Goal: Information Seeking & Learning: Compare options

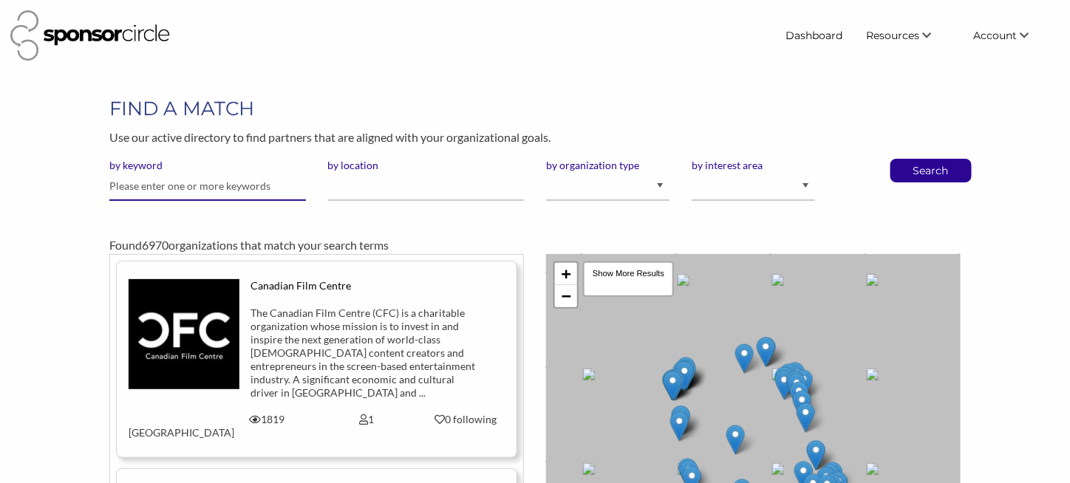
click at [146, 180] on input "text" at bounding box center [207, 186] width 196 height 29
type input "Herschel"
click at [907, 160] on button "Search" at bounding box center [931, 171] width 49 height 22
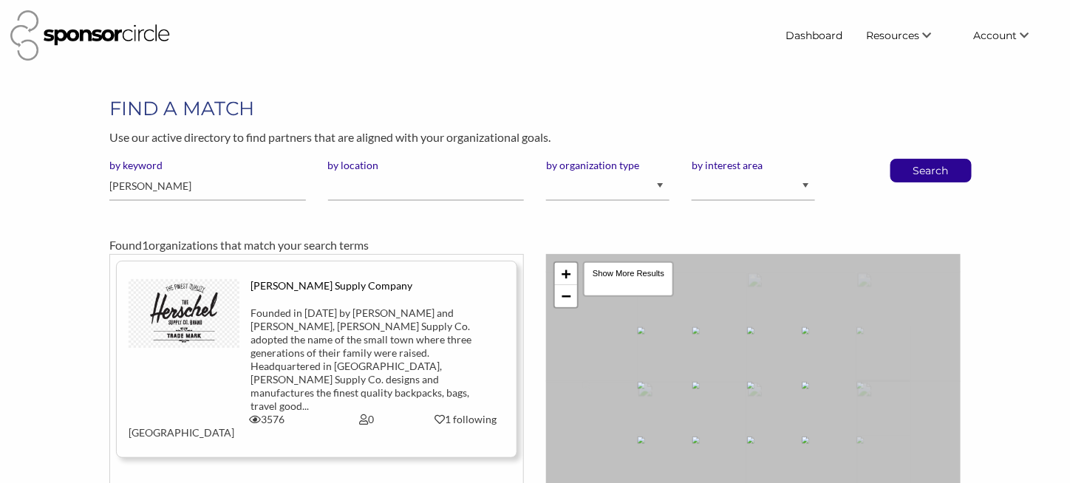
click at [360, 340] on div "Founded in 2009 by brothers Jamie and Lyndon Cormack, Herschel Supply Co. adopt…" at bounding box center [367, 360] width 232 height 106
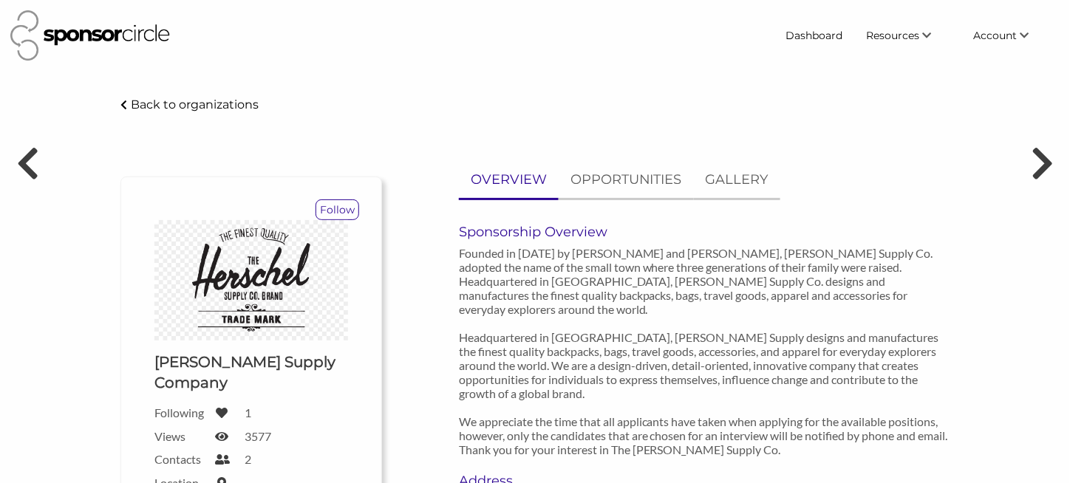
click at [203, 95] on div "Back to organizations" at bounding box center [534, 104] width 851 height 19
click at [199, 103] on p "Back to organizations" at bounding box center [195, 105] width 128 height 14
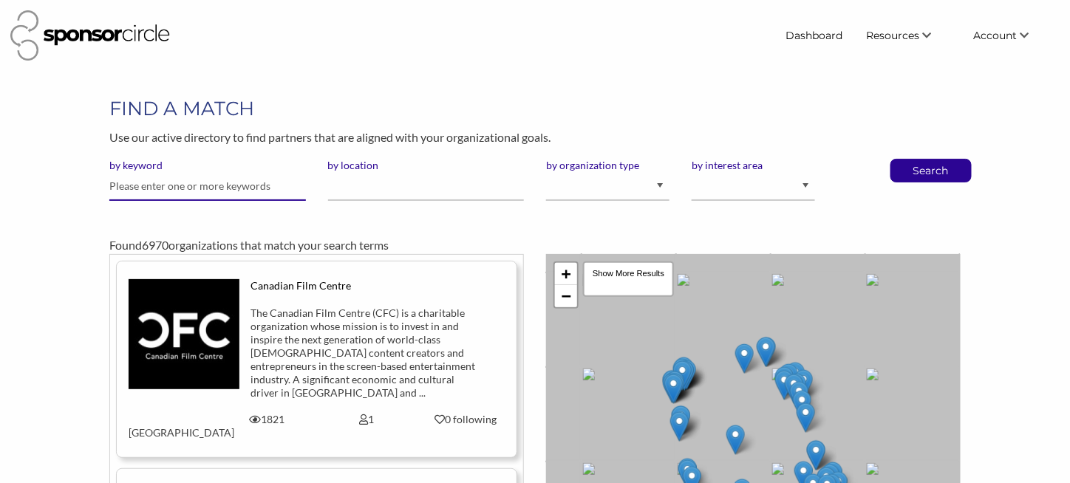
click at [169, 186] on input "text" at bounding box center [207, 186] width 196 height 29
type input "Nobis"
click at [917, 172] on p "Search" at bounding box center [931, 171] width 49 height 22
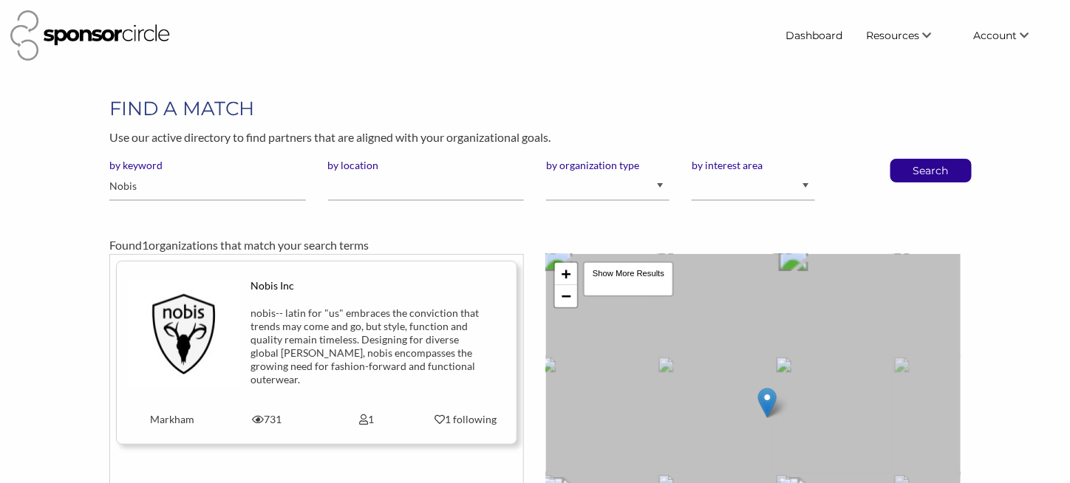
click at [377, 334] on div "nobis-- latin for "us"​ embraces the conviction that trends may come and go, bu…" at bounding box center [367, 347] width 232 height 80
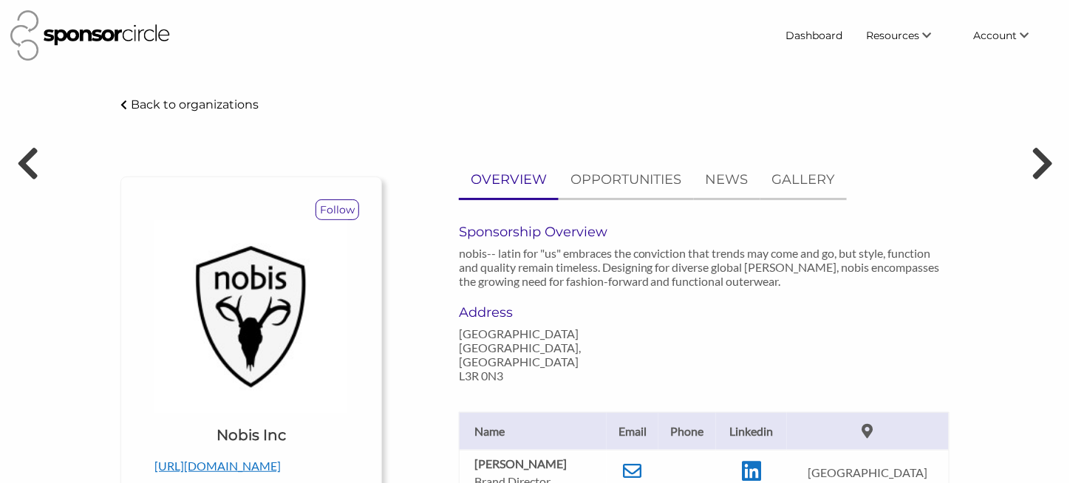
click at [146, 109] on p "Back to organizations" at bounding box center [195, 105] width 128 height 14
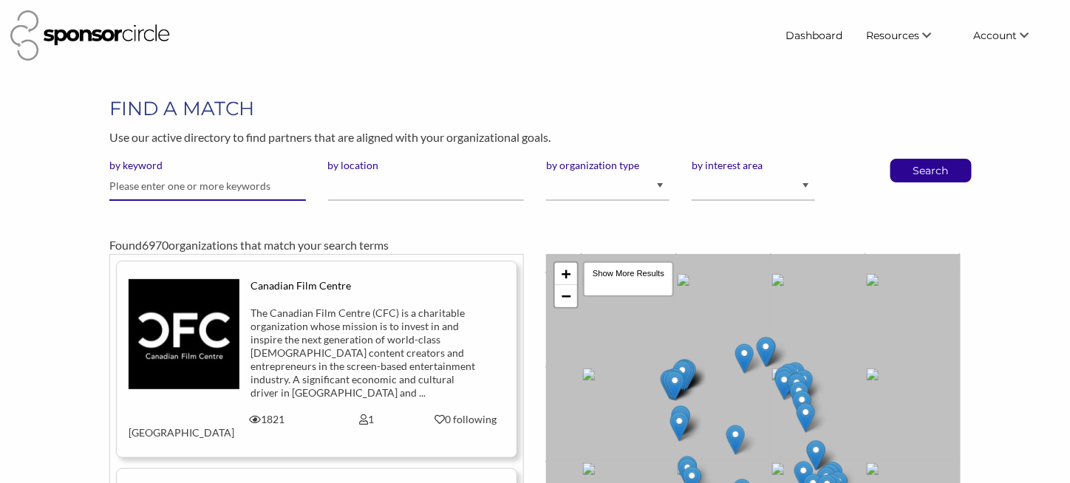
click at [116, 186] on input "text" at bounding box center [207, 186] width 196 height 29
type input "Bombardier"
click at [908, 168] on p "Search" at bounding box center [931, 171] width 49 height 22
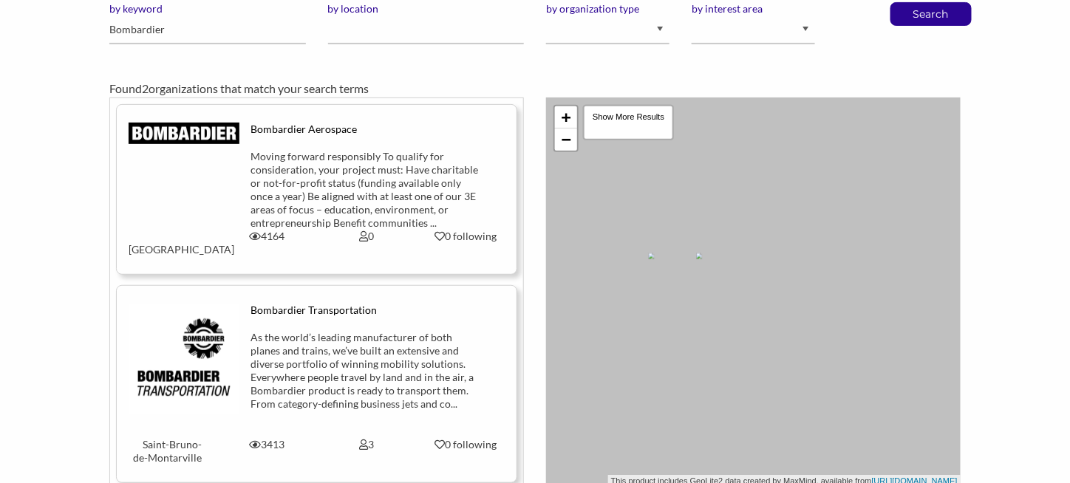
scroll to position [296, 0]
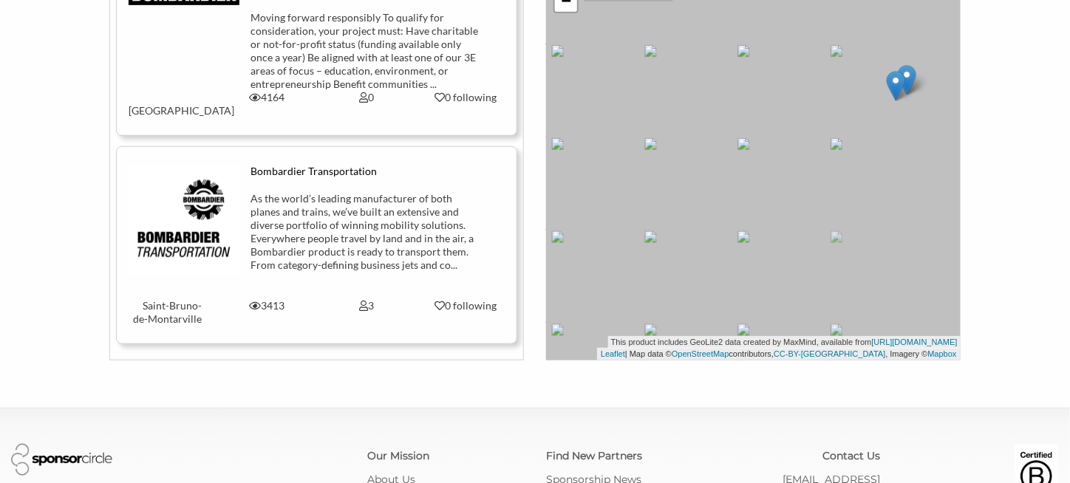
click at [339, 225] on div "As the world’s leading manufacturer of both planes and trains, we’ve built an e…" at bounding box center [367, 232] width 232 height 80
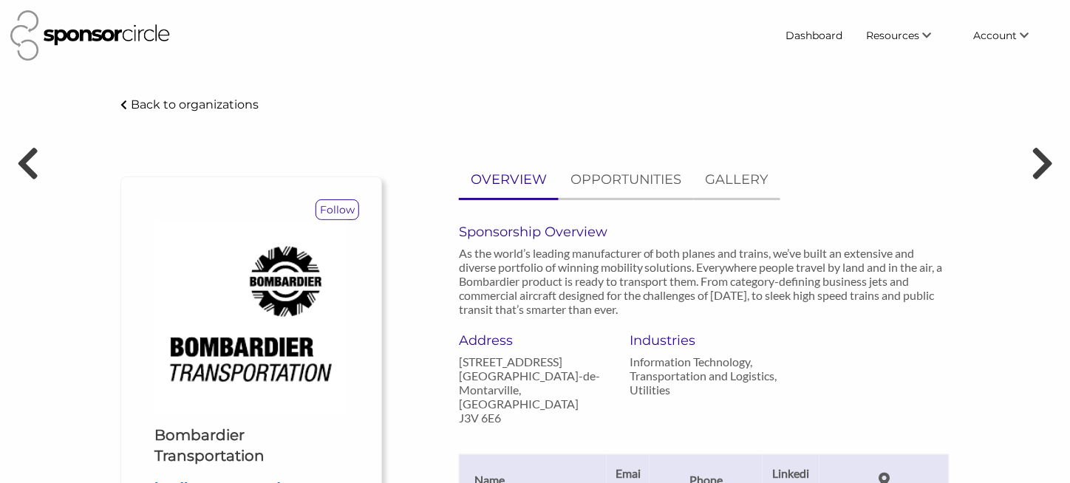
click at [153, 101] on p "Back to organizations" at bounding box center [195, 105] width 128 height 14
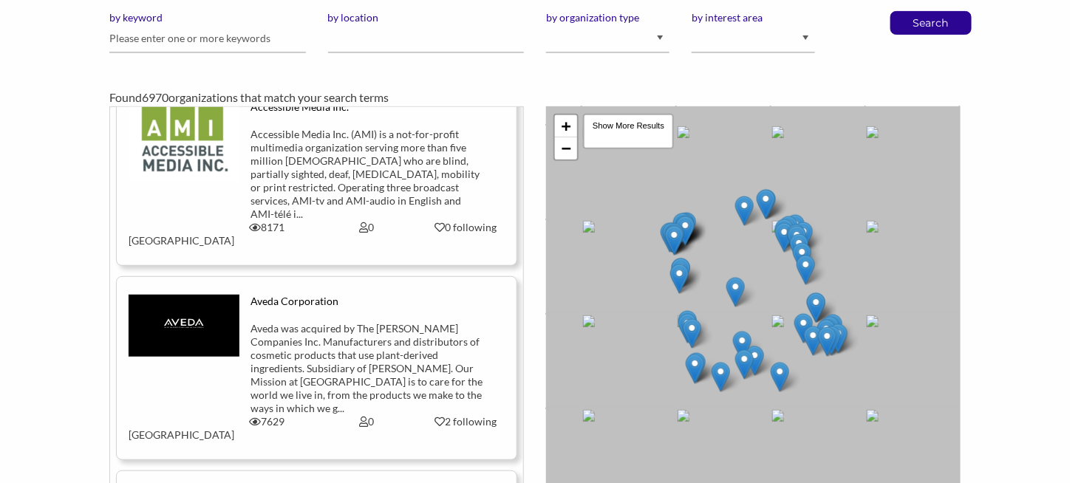
scroll to position [1996, 0]
